Goal: Task Accomplishment & Management: Manage account settings

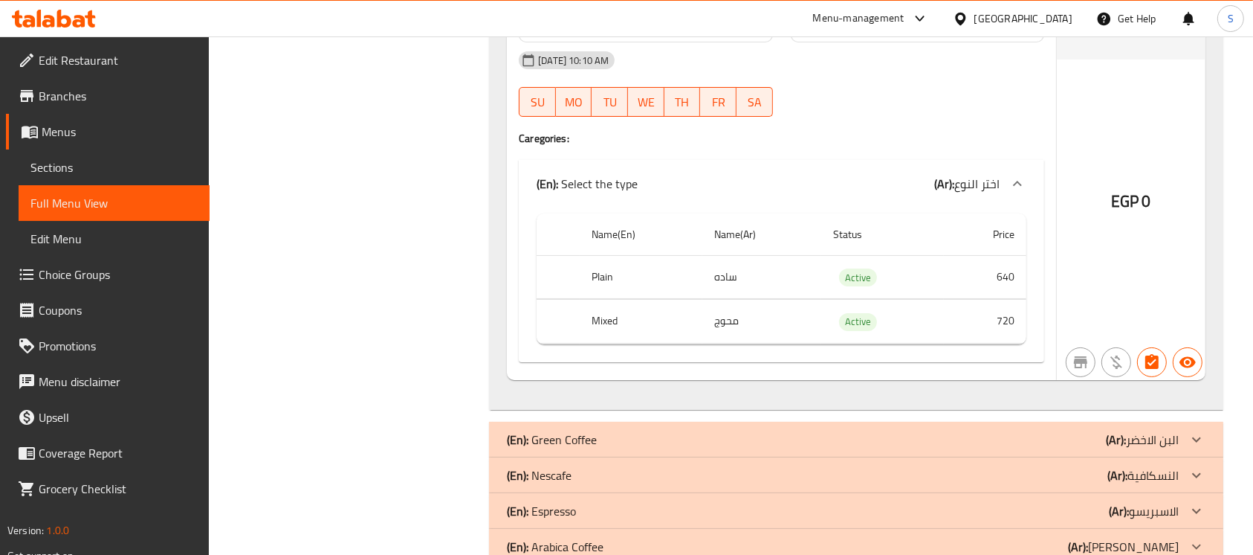
scroll to position [11458, 0]
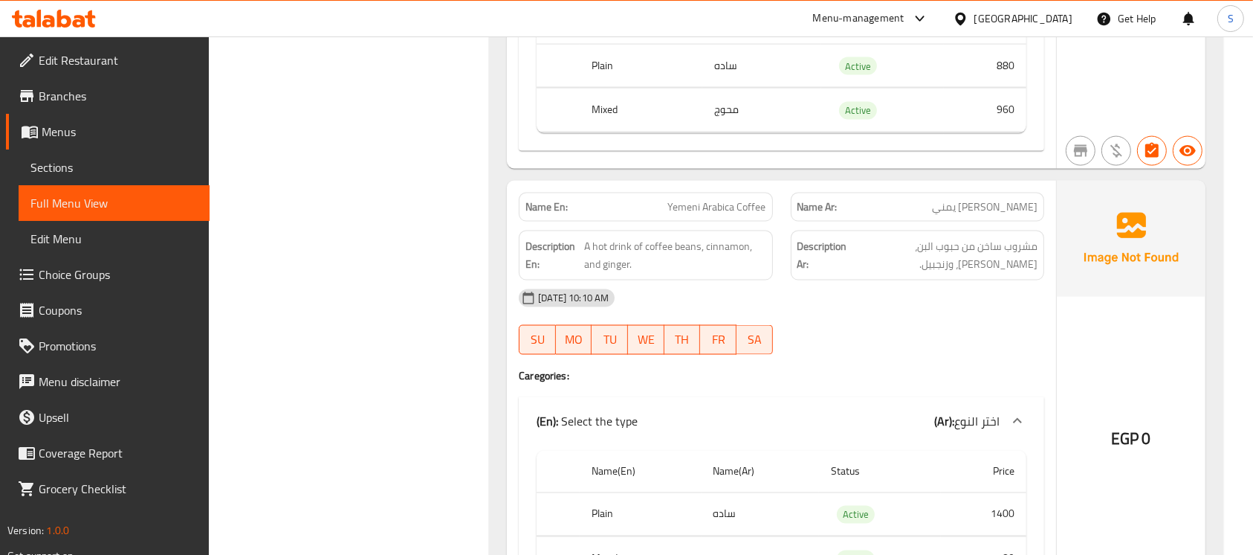
scroll to position [13786, 0]
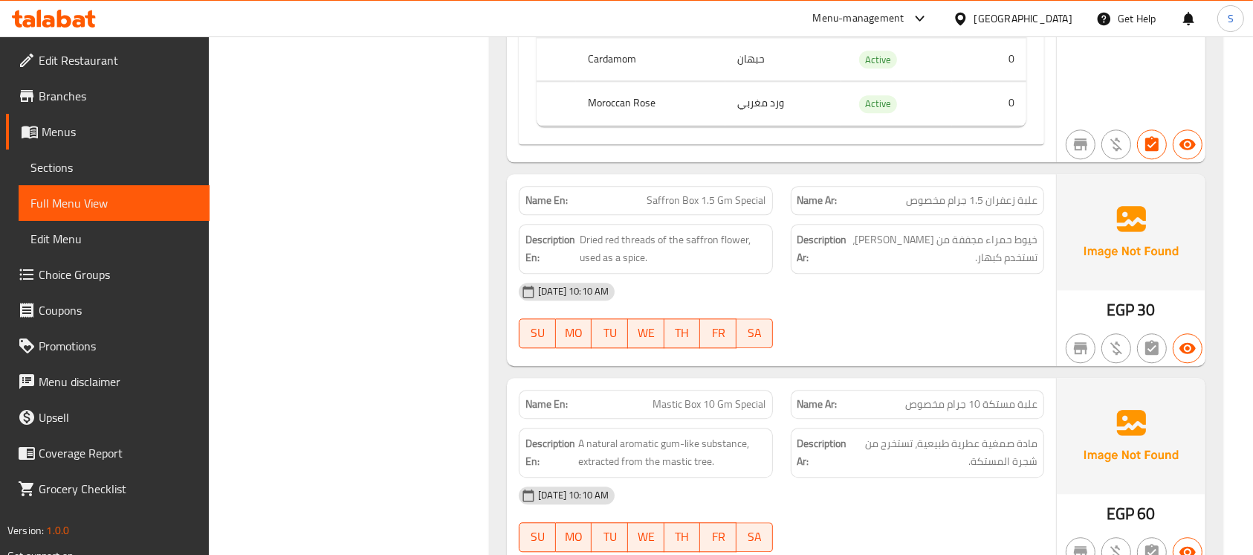
scroll to position [15101, 0]
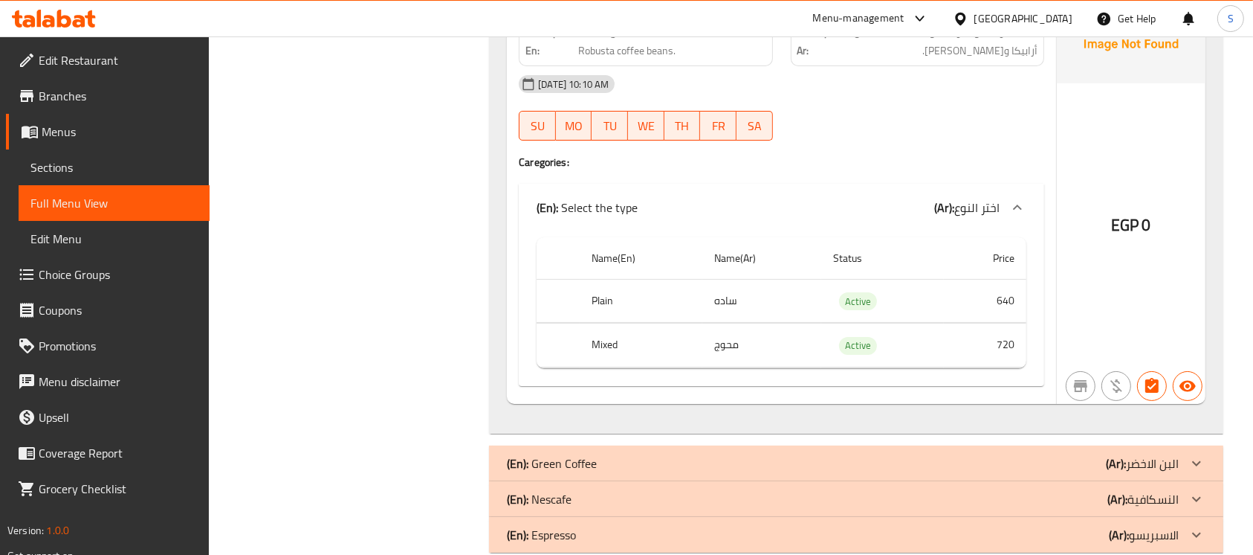
scroll to position [11435, 0]
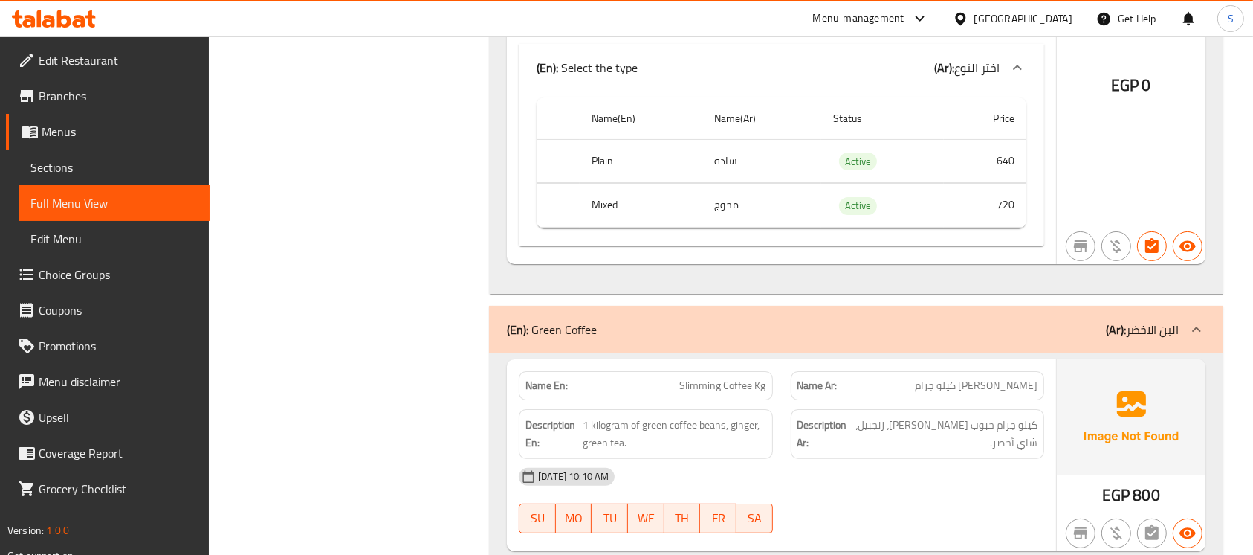
scroll to position [11601, 0]
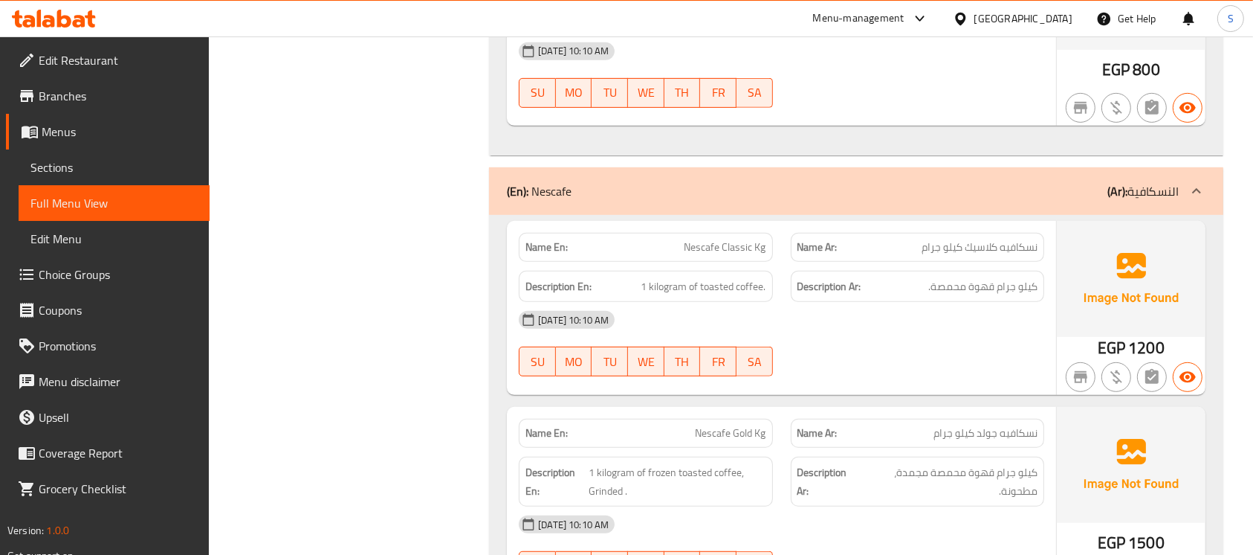
scroll to position [12002, 0]
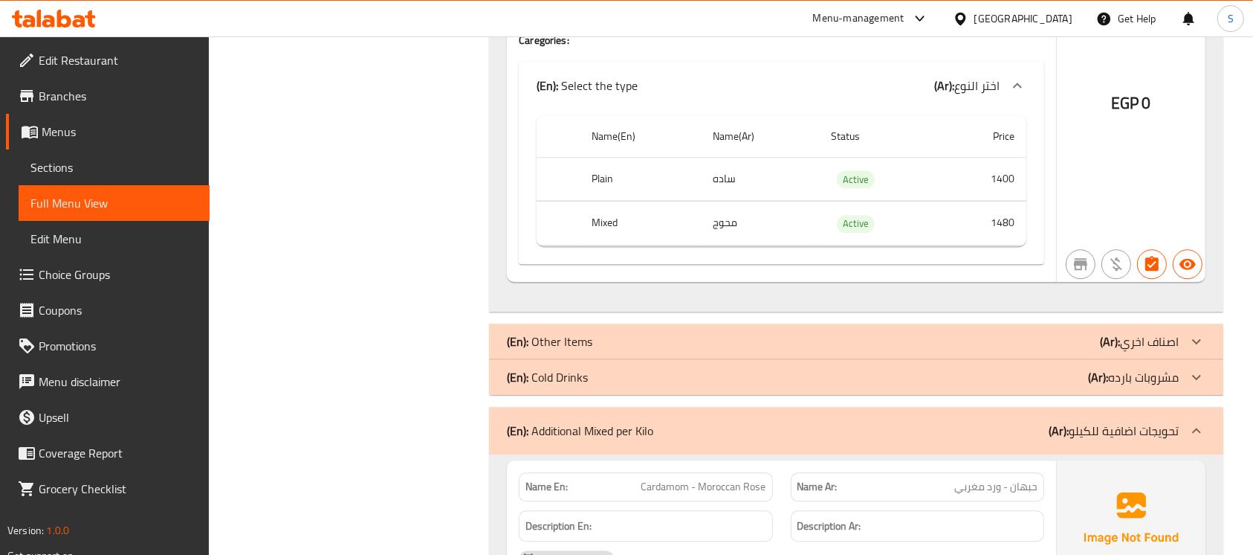
scroll to position [15354, 0]
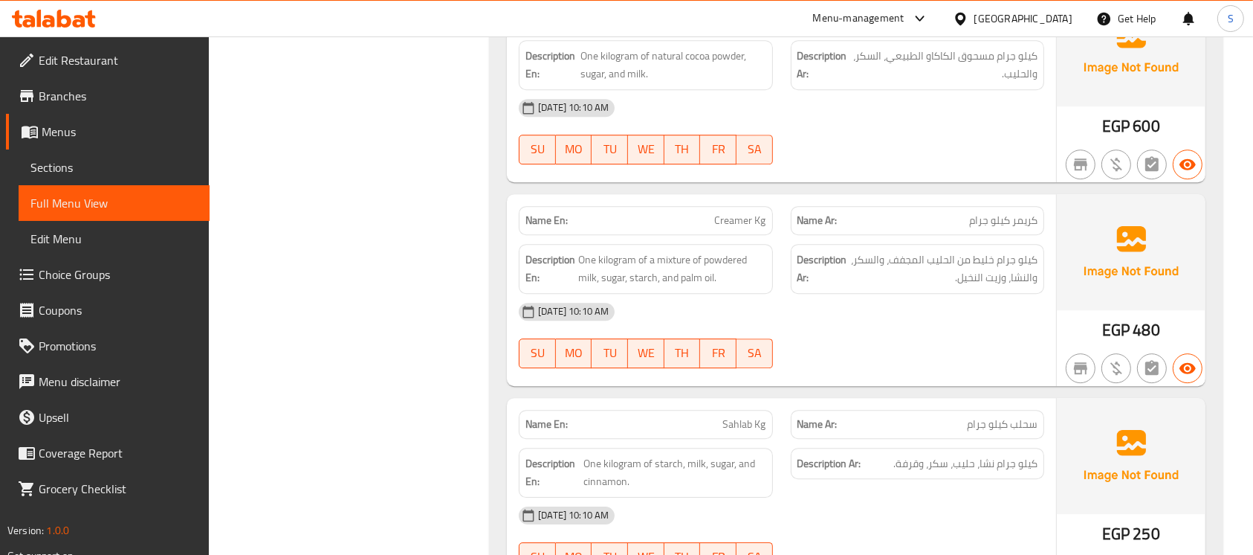
scroll to position [15740, 0]
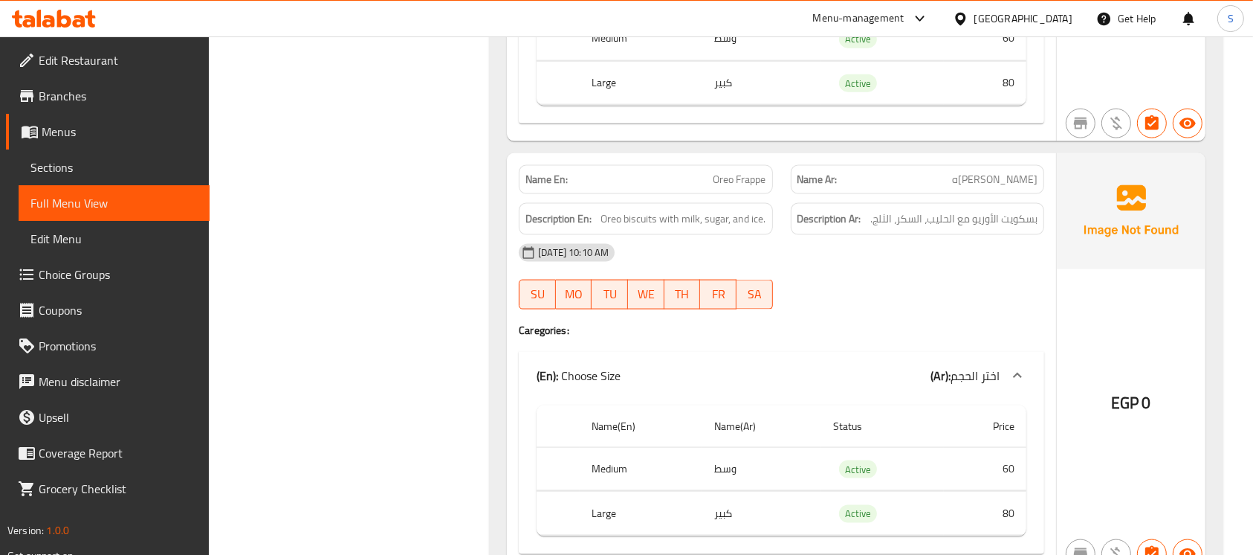
scroll to position [18887, 0]
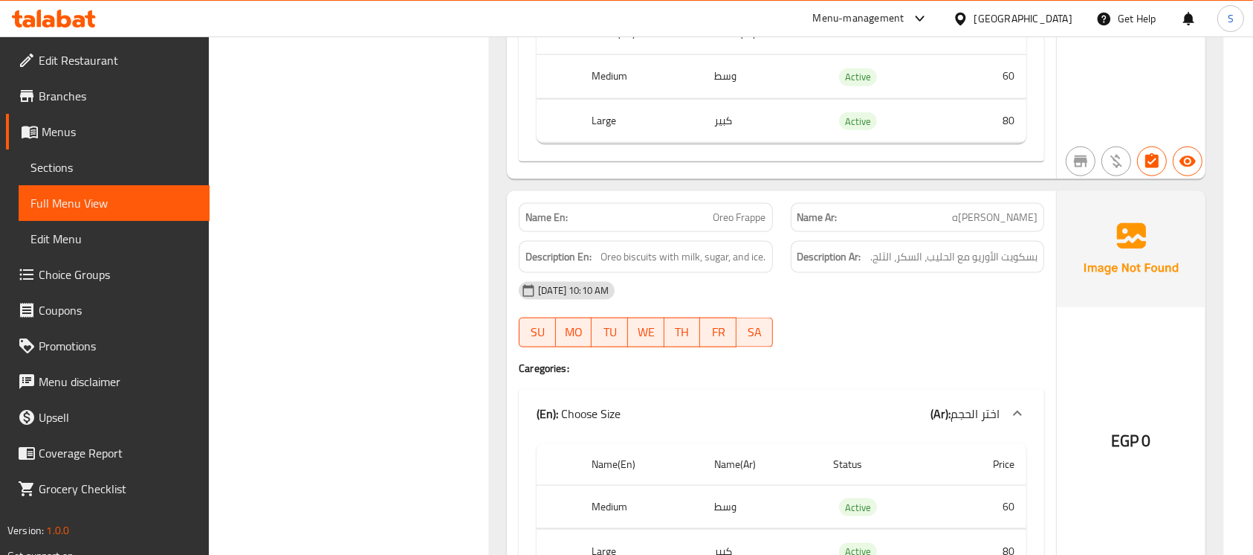
drag, startPoint x: 836, startPoint y: 331, endPoint x: 520, endPoint y: 444, distance: 335.6
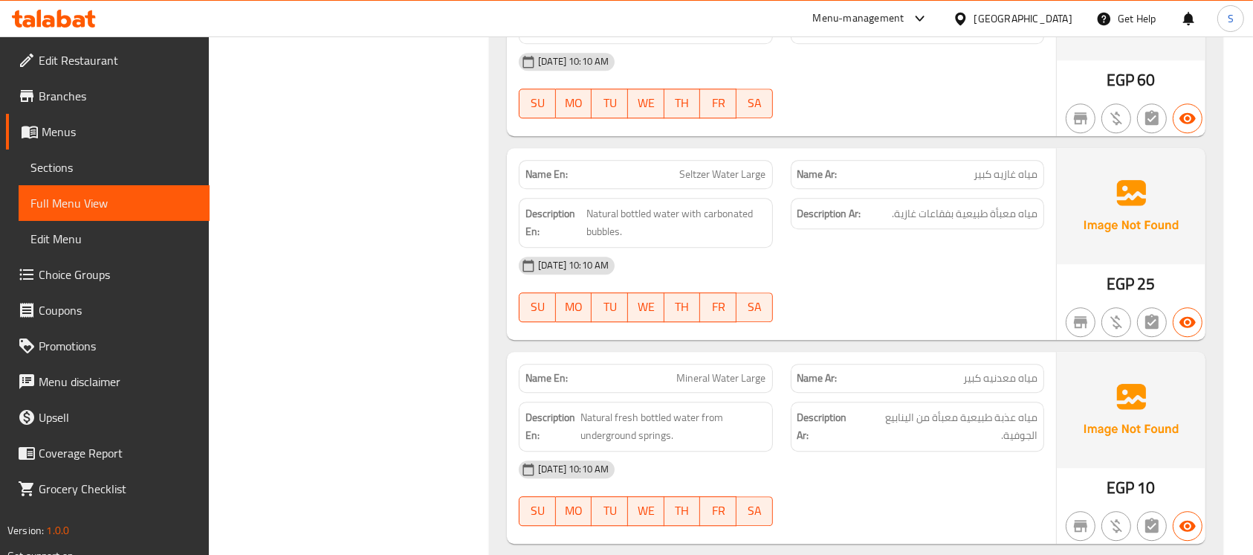
scroll to position [20874, 0]
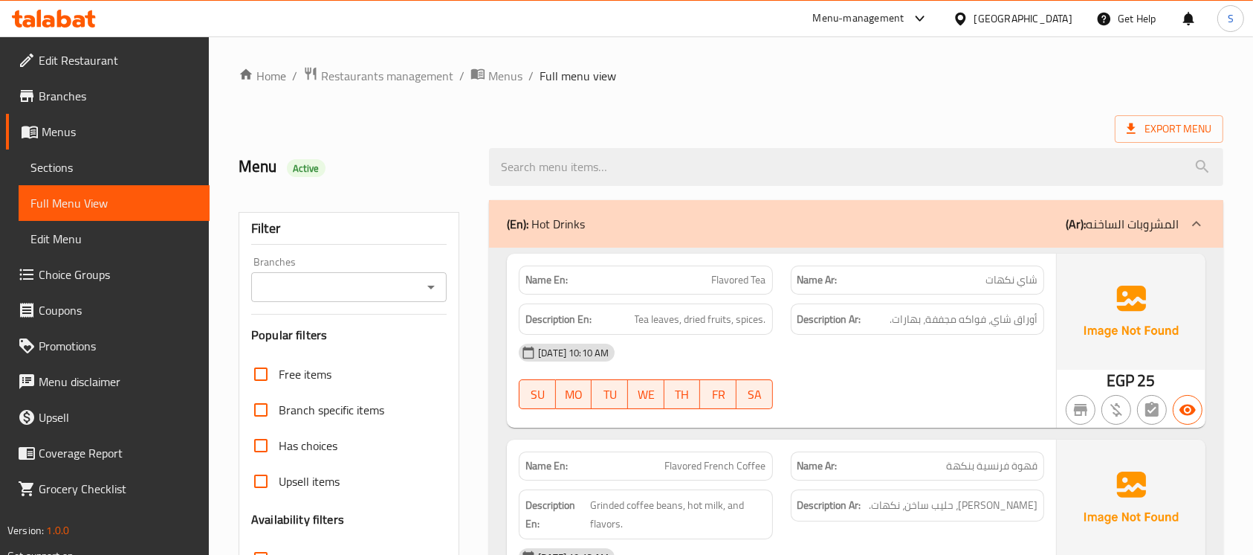
scroll to position [776, 0]
